Goal: Task Accomplishment & Management: Use online tool/utility

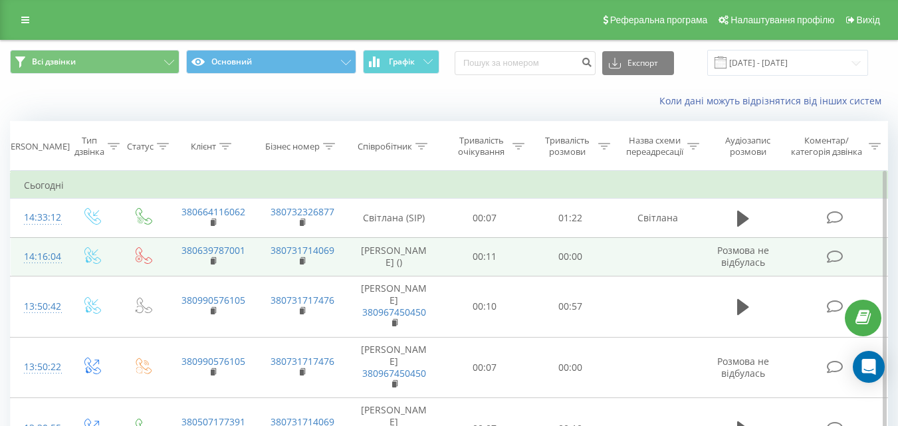
click at [751, 215] on button at bounding box center [743, 219] width 20 height 20
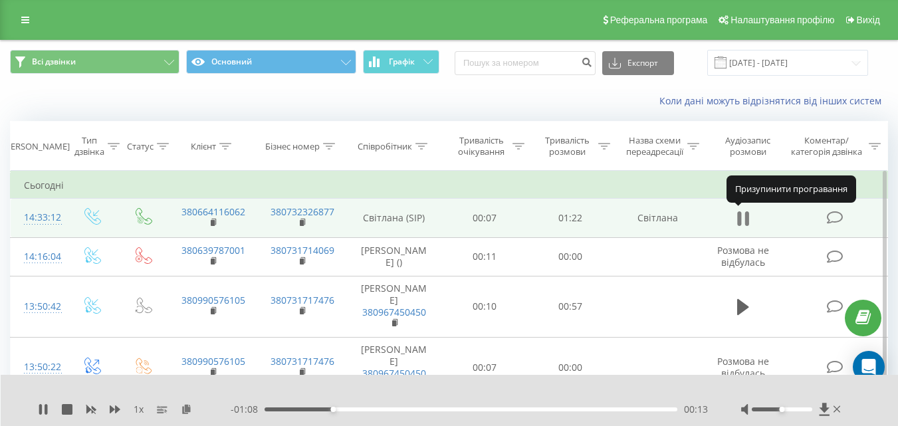
click at [746, 218] on icon at bounding box center [747, 218] width 4 height 15
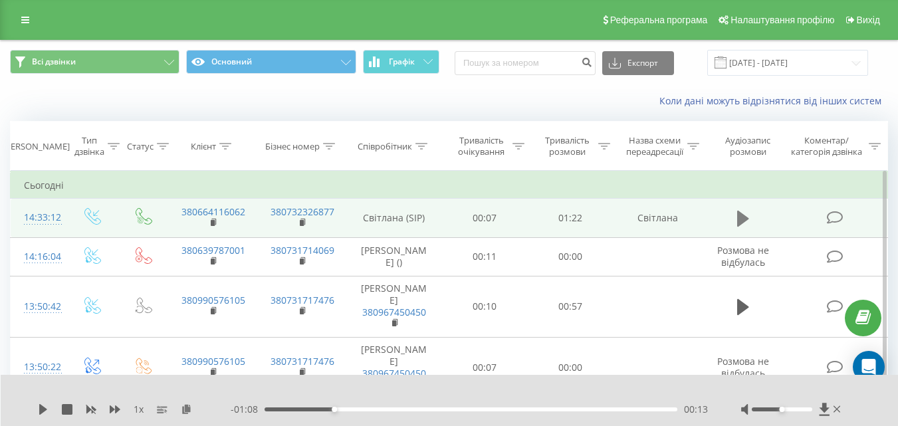
click at [747, 220] on icon at bounding box center [743, 219] width 12 height 16
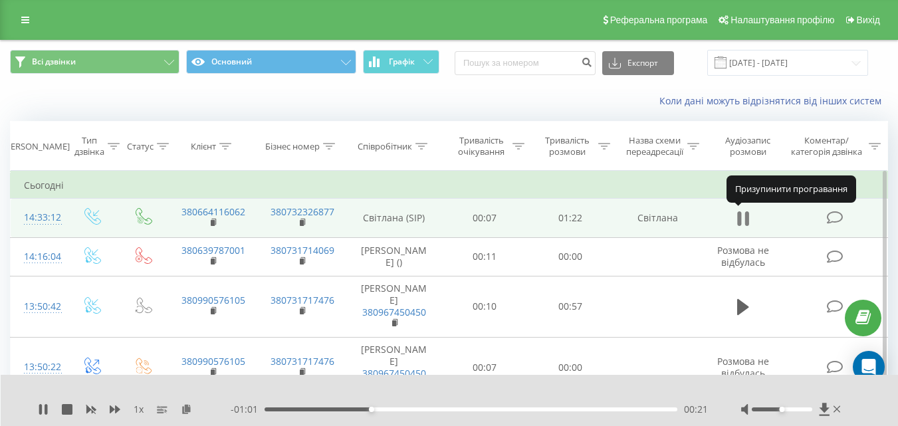
click at [749, 219] on icon at bounding box center [747, 218] width 4 height 15
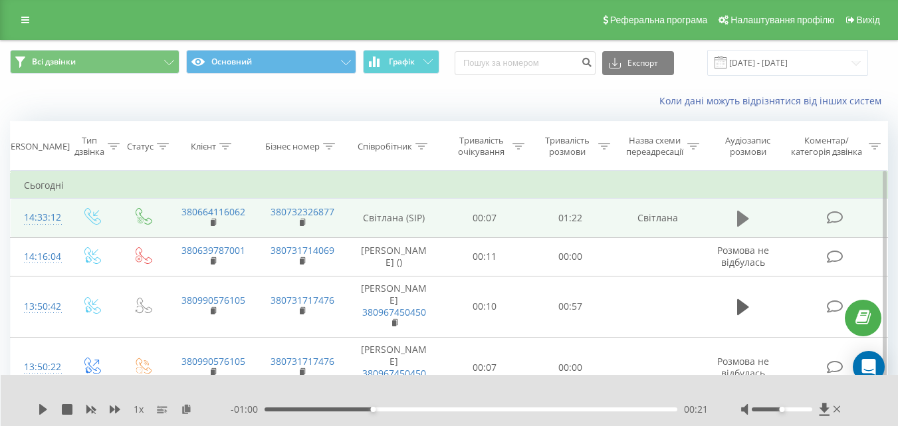
click at [741, 214] on icon at bounding box center [743, 219] width 12 height 16
click at [449, 412] on div "- 01:22 00:00 00:00" at bounding box center [469, 409] width 477 height 13
click at [453, 410] on div "00:22" at bounding box center [471, 410] width 413 height 4
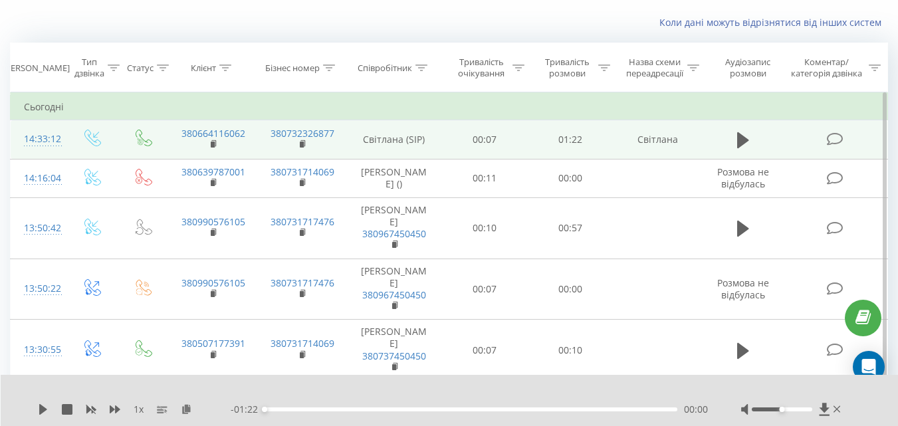
scroll to position [66, 0]
